Goal: Transaction & Acquisition: Subscribe to service/newsletter

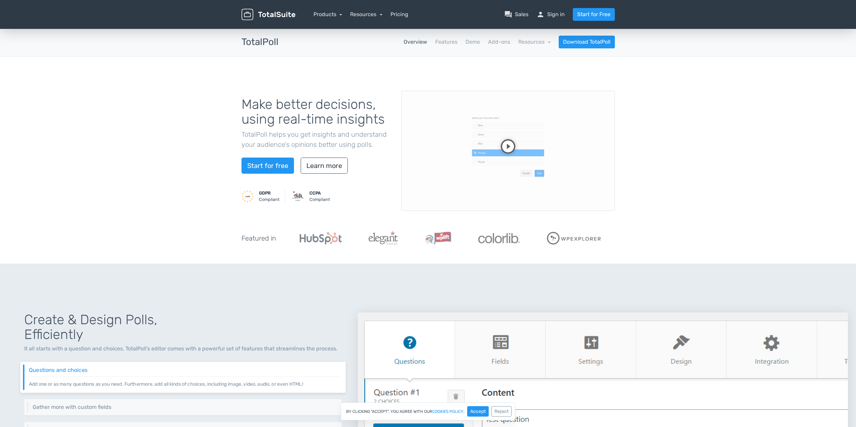
click at [506, 147] on video at bounding box center [508, 151] width 214 height 120
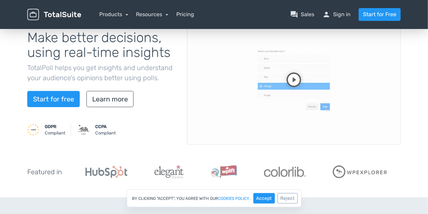
scroll to position [67, 0]
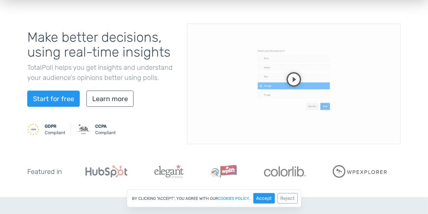
click at [296, 94] on video at bounding box center [294, 84] width 214 height 120
click at [263, 197] on button "Accept" at bounding box center [264, 198] width 22 height 10
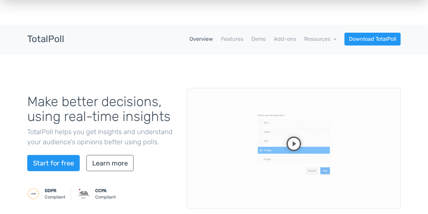
scroll to position [0, 0]
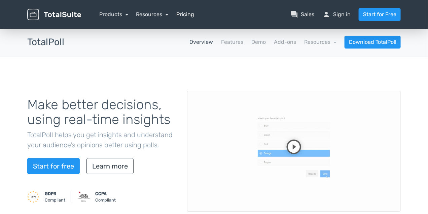
click at [189, 15] on link "Pricing" at bounding box center [185, 14] width 18 height 8
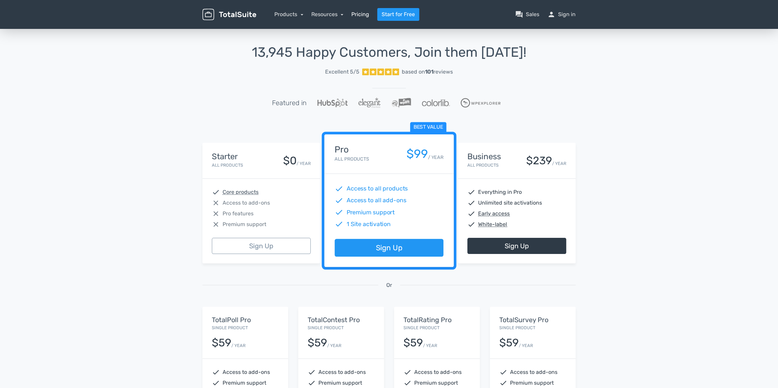
click at [358, 10] on link "Pricing" at bounding box center [360, 14] width 18 height 8
click at [296, 11] on div "Products TotalPoll WordPress Poll and Contest Plugin TotalContest WordPress Con…" at bounding box center [288, 14] width 29 height 8
click at [296, 16] on link "Products" at bounding box center [288, 14] width 29 height 6
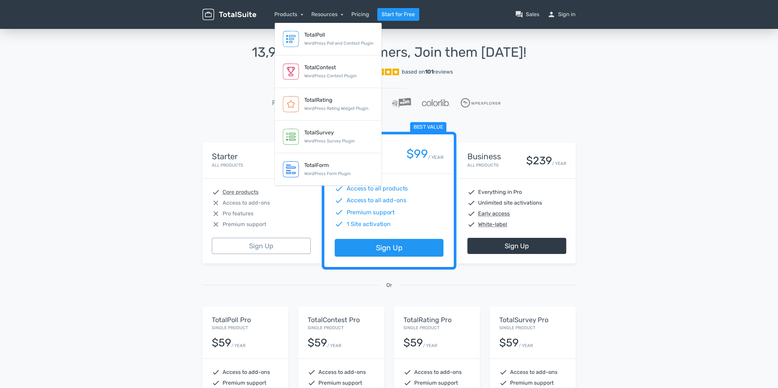
click at [227, 77] on link "Excellent 5/5 based on 101 reviews" at bounding box center [388, 71] width 373 height 13
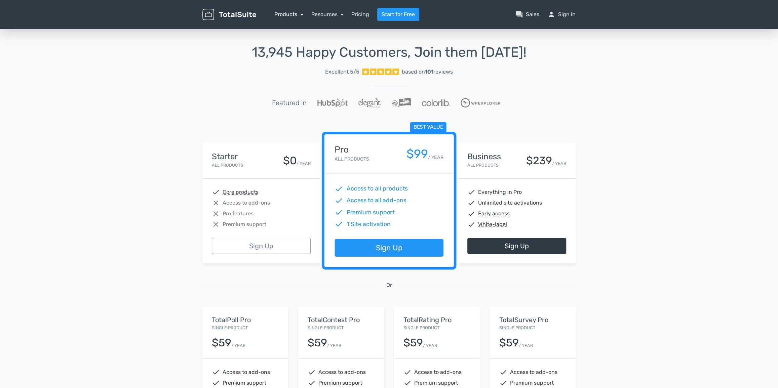
click at [284, 15] on link "Products" at bounding box center [288, 14] width 29 height 6
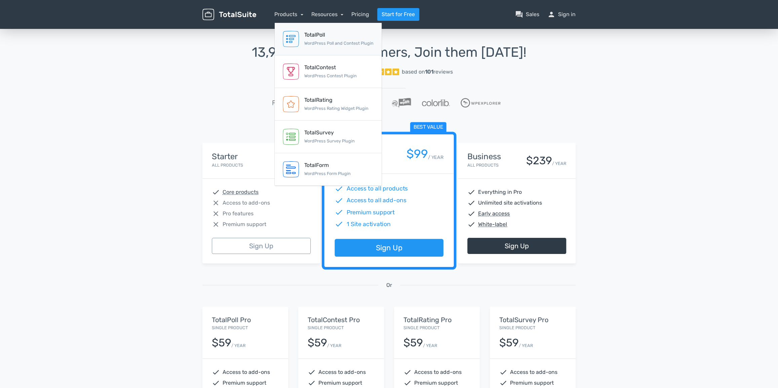
click at [309, 41] on small "WordPress Poll and Contest Plugin" at bounding box center [338, 43] width 69 height 5
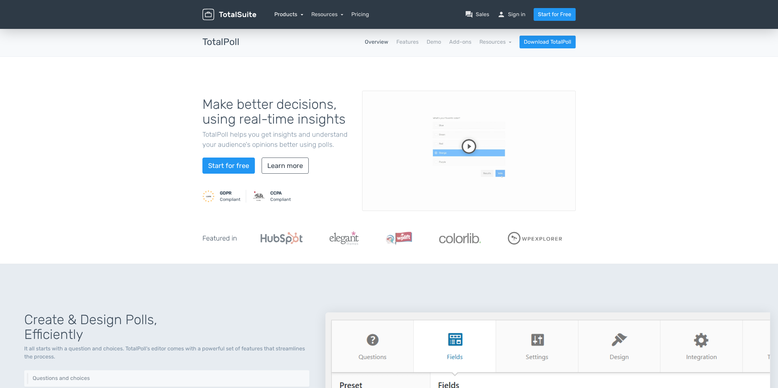
click at [285, 12] on link "Products" at bounding box center [288, 14] width 29 height 6
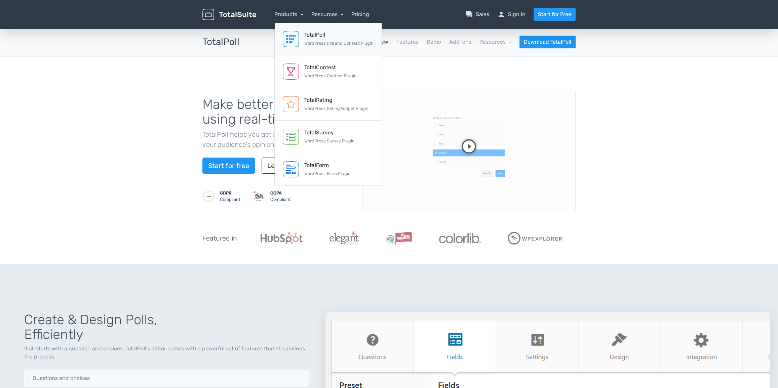
click at [316, 37] on div "TotalPoll" at bounding box center [338, 35] width 69 height 8
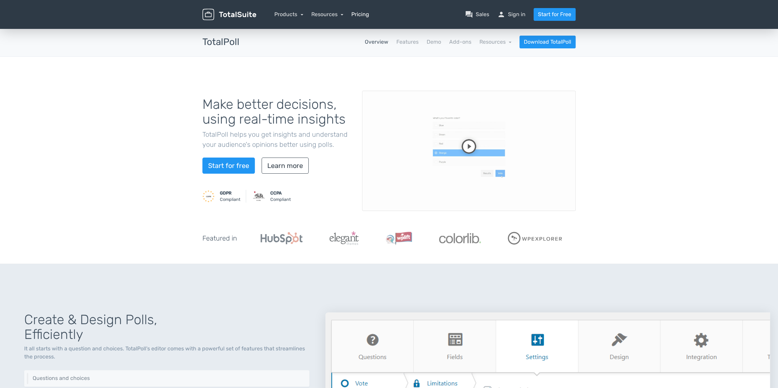
click at [361, 13] on link "Pricing" at bounding box center [360, 14] width 18 height 8
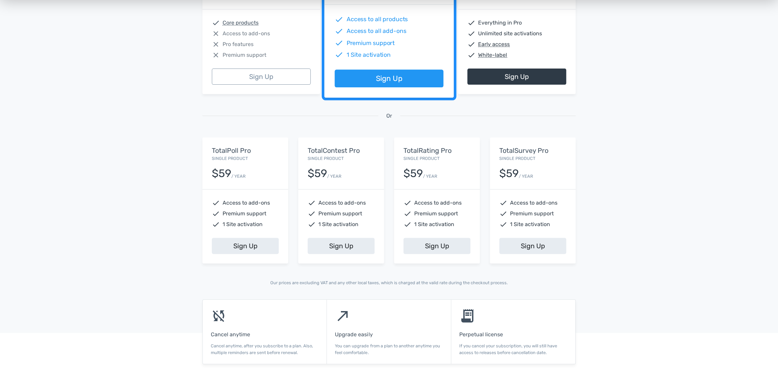
scroll to position [183, 0]
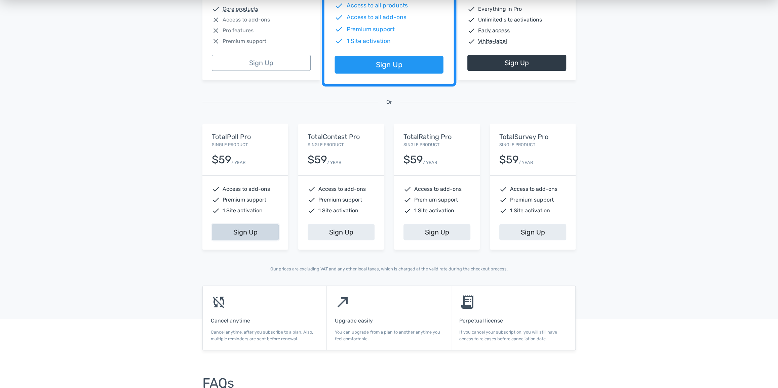
click at [234, 235] on link "Sign Up" at bounding box center [245, 232] width 67 height 16
